Goal: Information Seeking & Learning: Learn about a topic

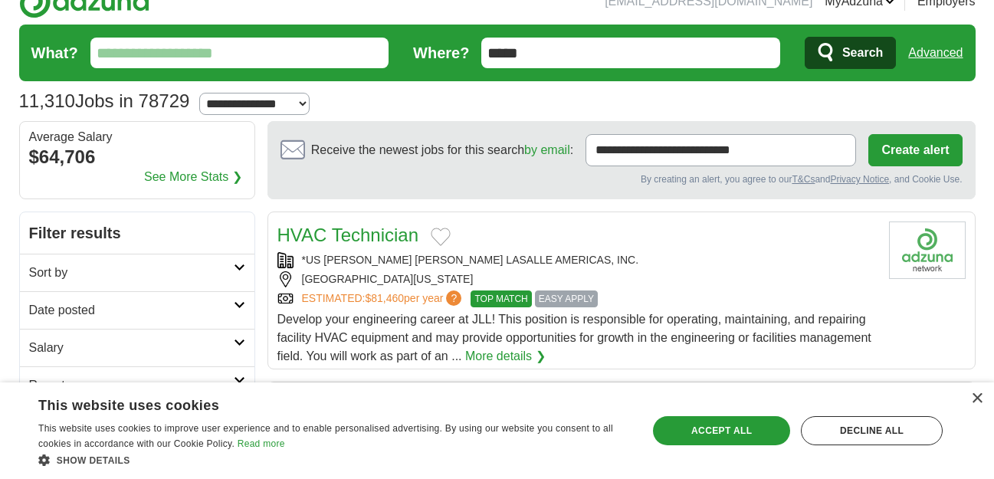
scroll to position [31, 0]
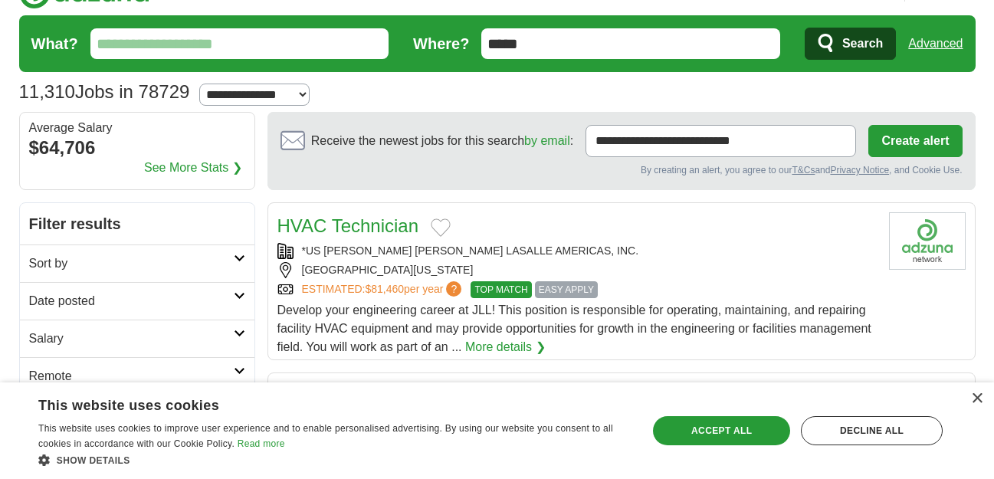
click at [291, 87] on select "**********" at bounding box center [254, 94] width 110 height 22
select select "*"
click at [204, 83] on select "**********" at bounding box center [254, 94] width 110 height 22
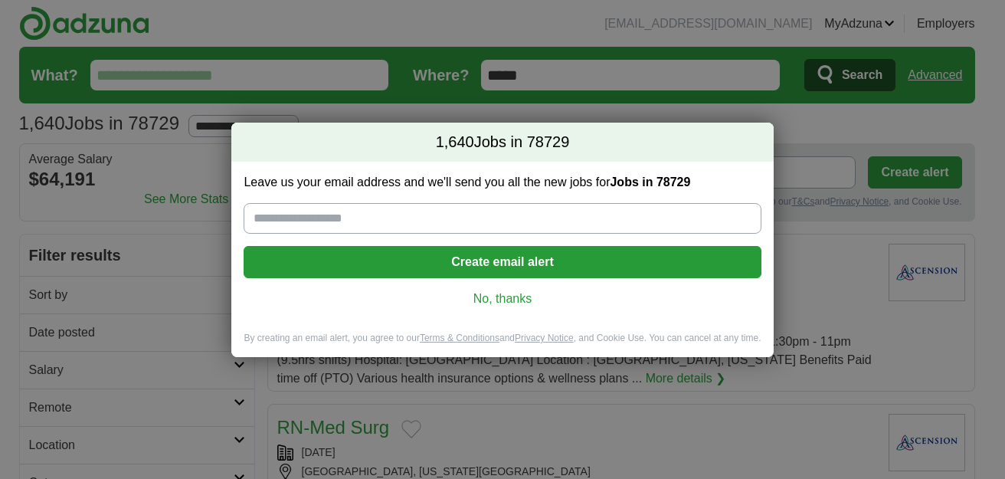
click at [510, 286] on div "Leave us your email address and we'll send you all the new jobs for Jobs in 787…" at bounding box center [502, 247] width 542 height 170
click at [509, 293] on link "No, thanks" at bounding box center [502, 298] width 493 height 17
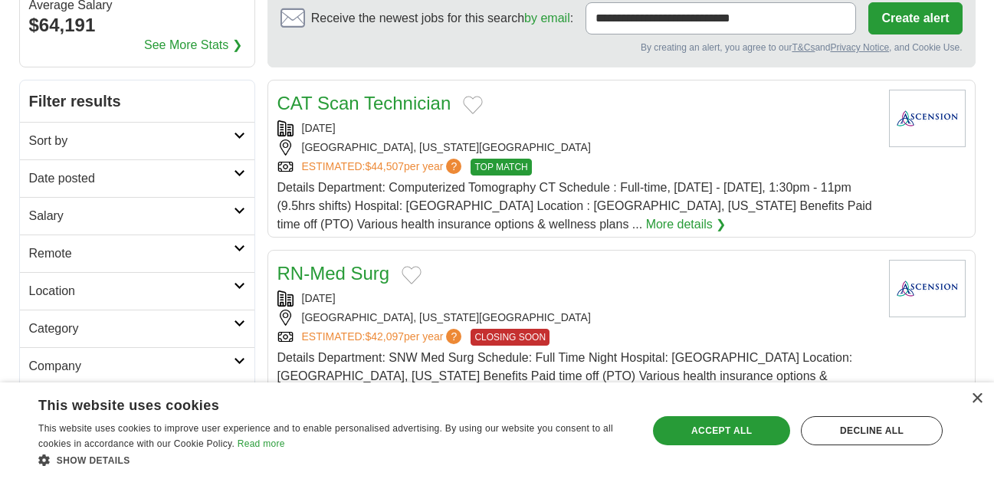
scroll to position [155, 0]
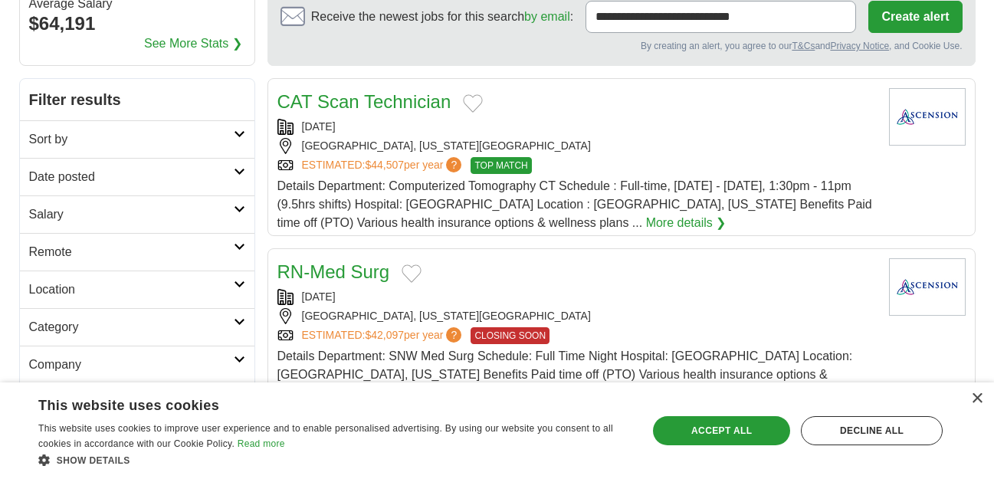
click at [224, 326] on h2 "Category" at bounding box center [131, 327] width 205 height 18
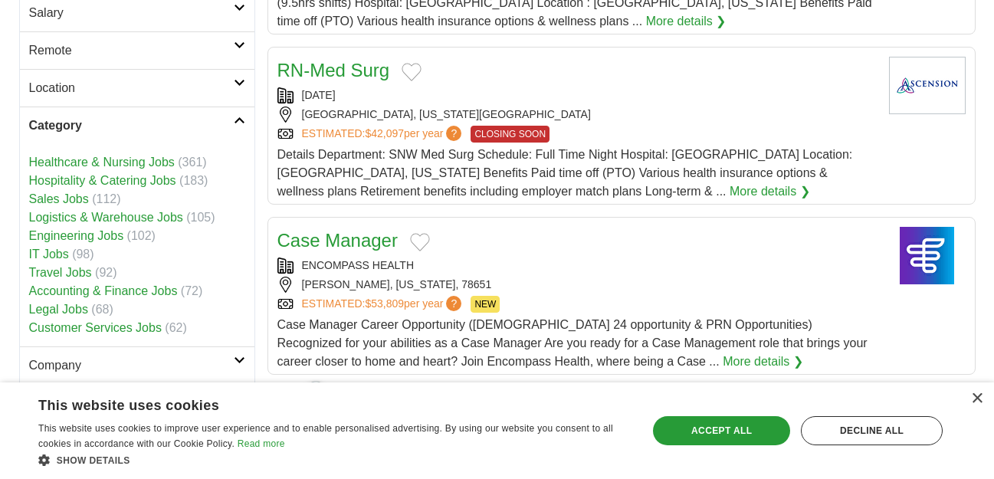
scroll to position [358, 0]
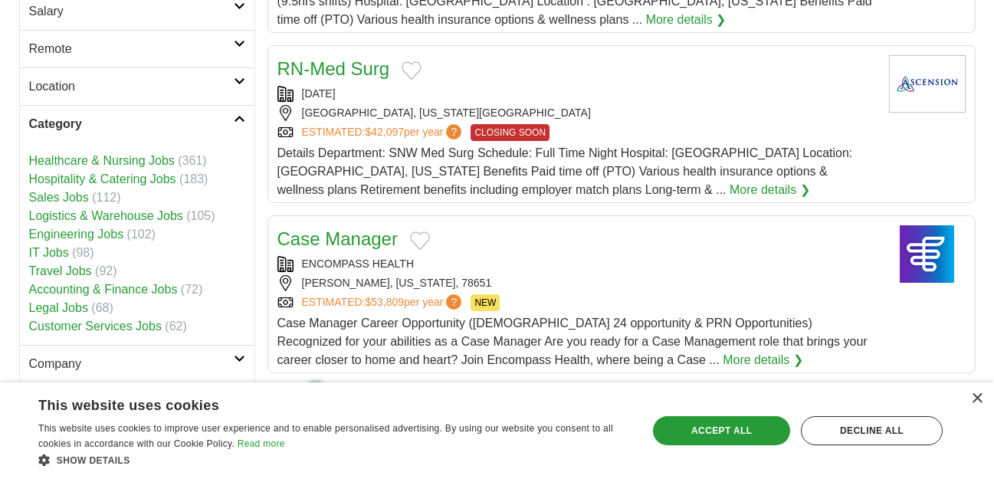
click at [168, 210] on link "Logistics & Warehouse Jobs" at bounding box center [106, 215] width 154 height 13
click at [165, 216] on link "Logistics & Warehouse Jobs" at bounding box center [106, 215] width 154 height 13
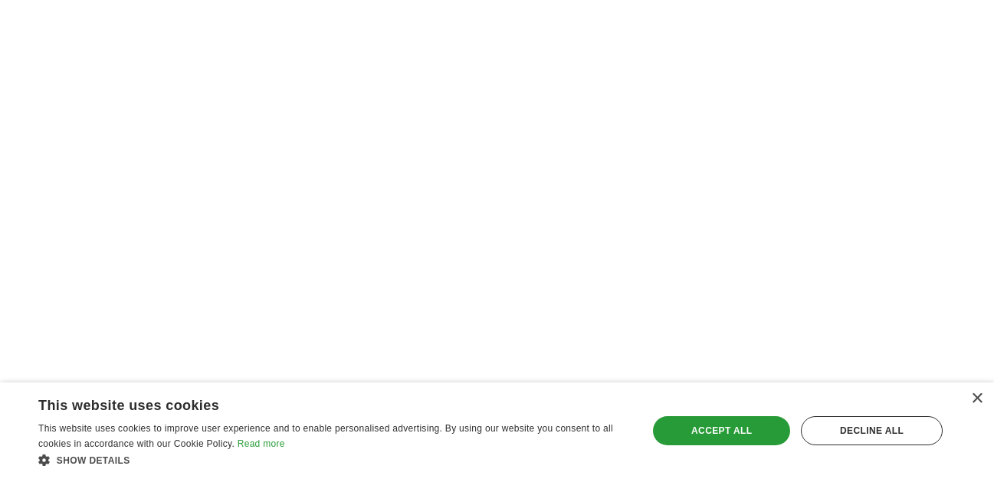
scroll to position [2362, 0]
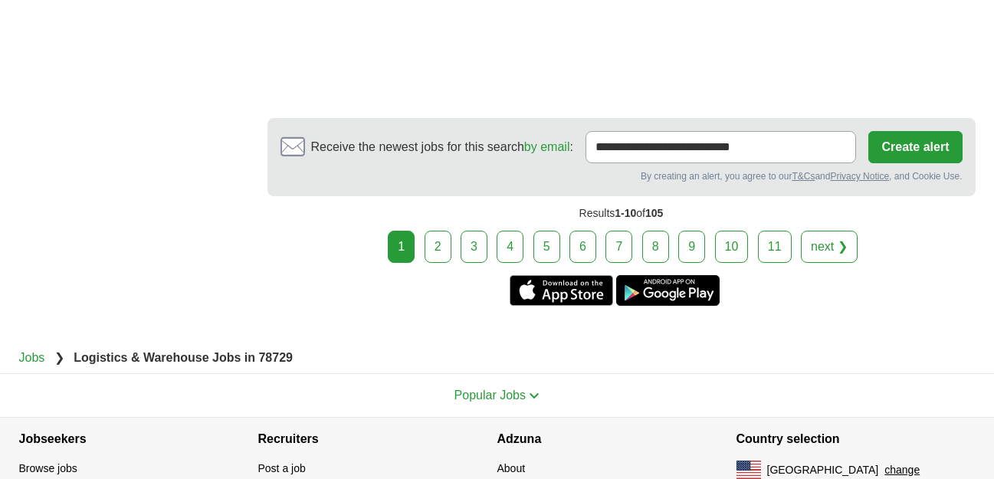
scroll to position [2774, 0]
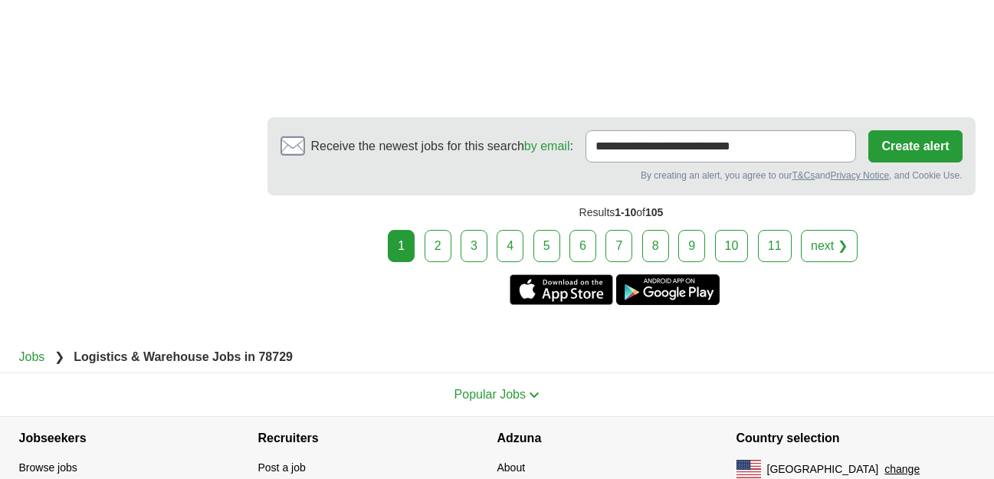
click at [436, 241] on link "2" at bounding box center [437, 246] width 27 height 32
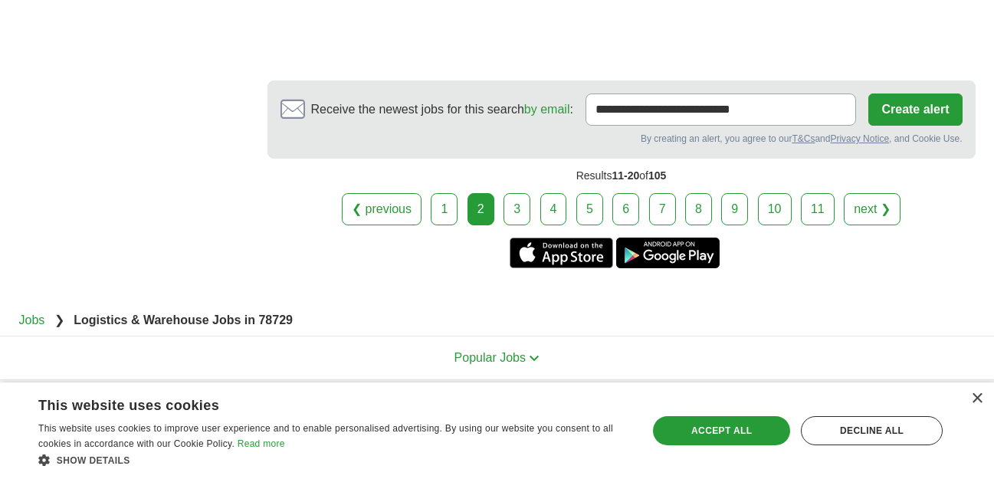
scroll to position [2892, 0]
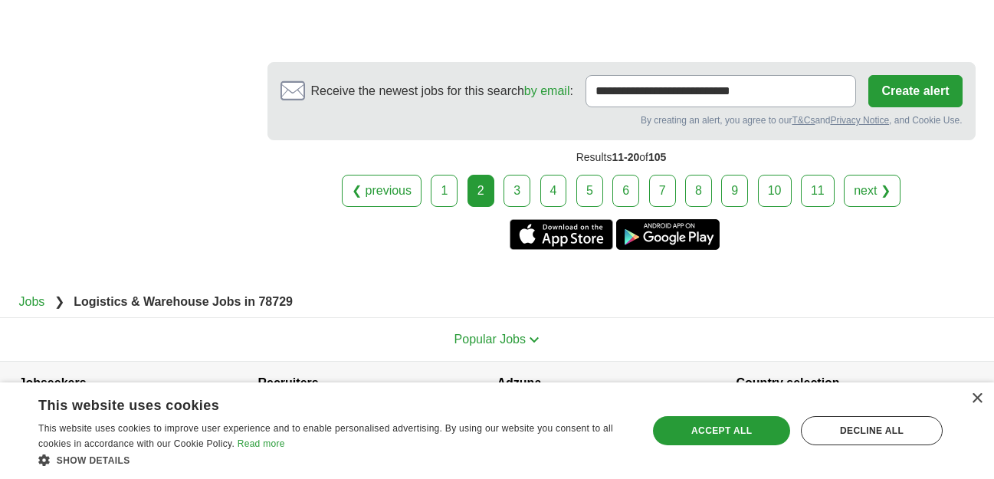
click at [509, 175] on link "3" at bounding box center [516, 191] width 27 height 32
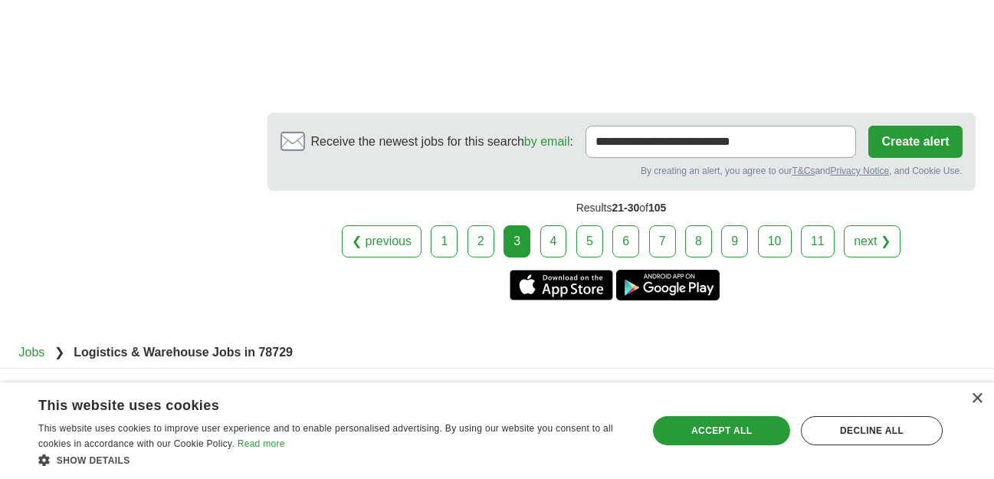
scroll to position [2788, 0]
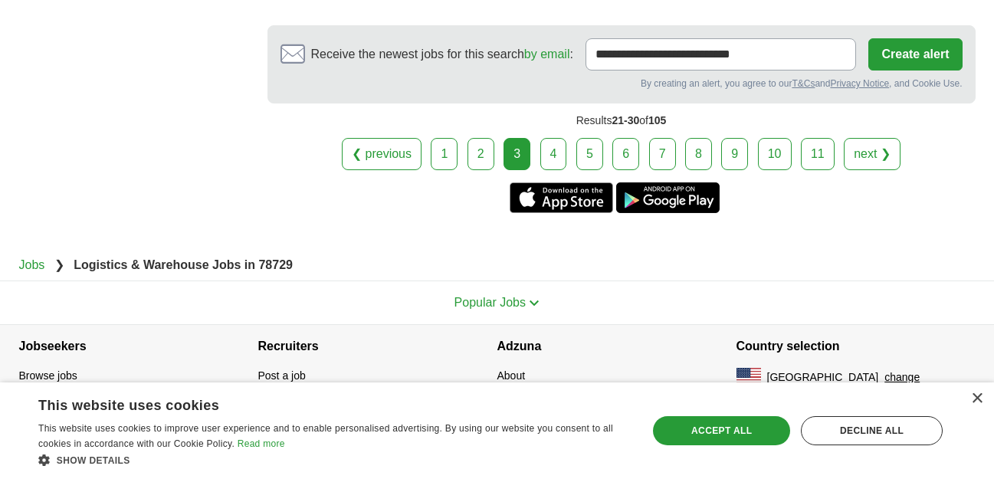
click at [552, 150] on link "4" at bounding box center [553, 154] width 27 height 32
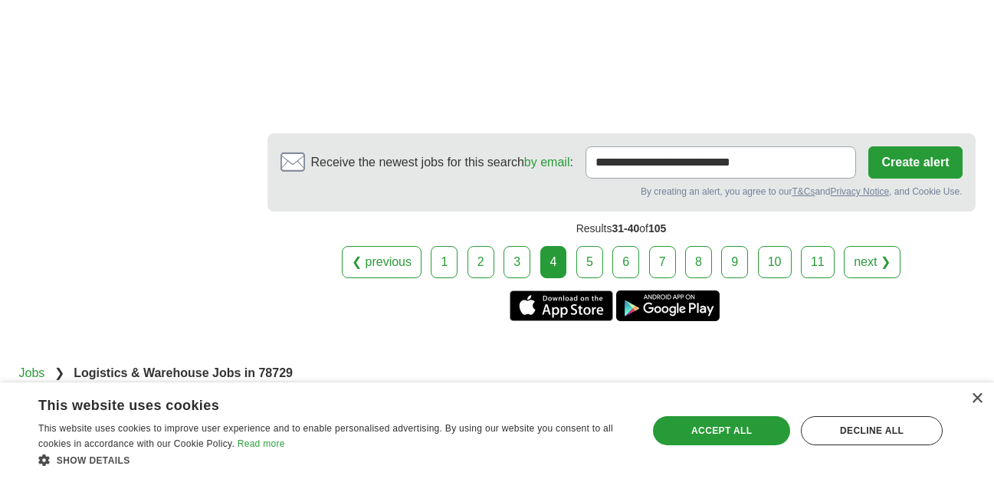
scroll to position [3025, 0]
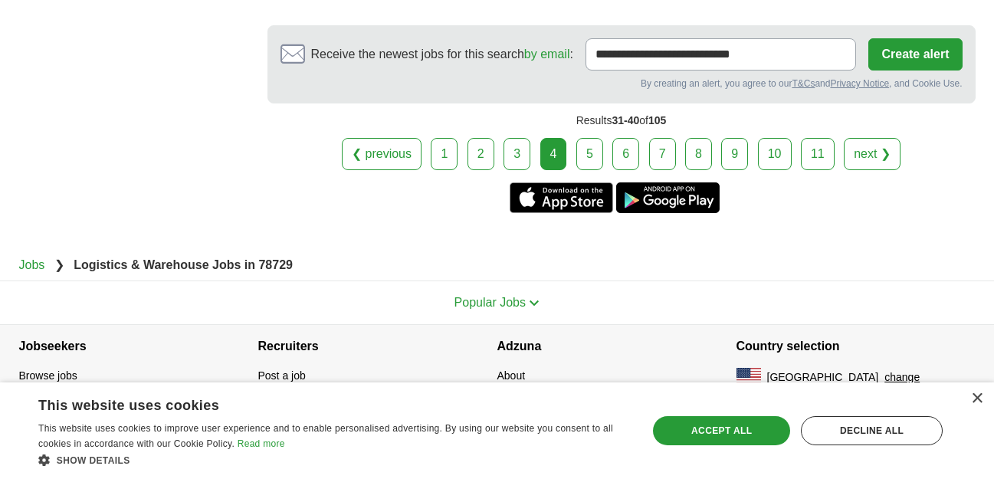
click at [588, 150] on link "5" at bounding box center [589, 154] width 27 height 32
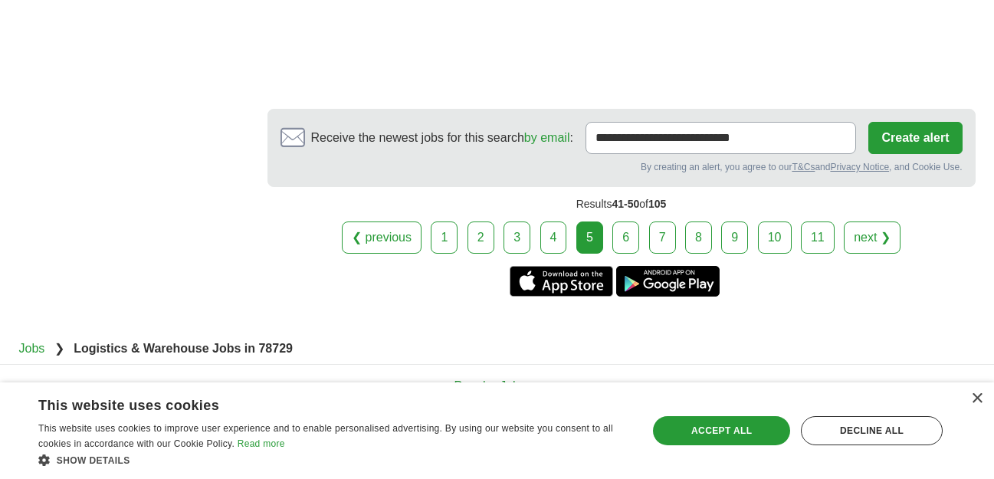
scroll to position [2925, 0]
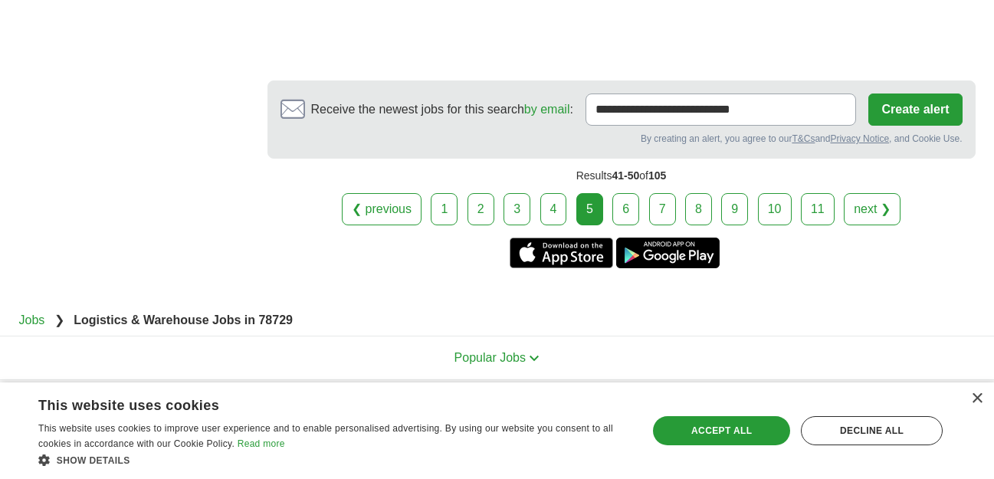
click at [627, 193] on link "6" at bounding box center [625, 209] width 27 height 32
